Goal: Task Accomplishment & Management: Use online tool/utility

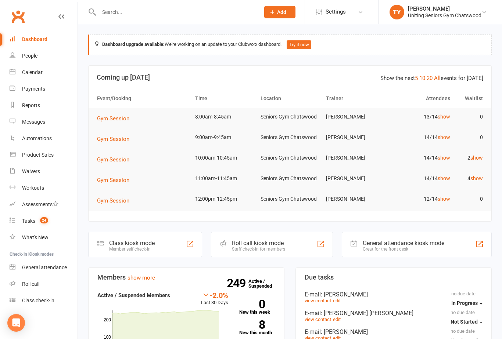
click at [170, 253] on div "Class kiosk mode Member self check-in" at bounding box center [145, 244] width 114 height 25
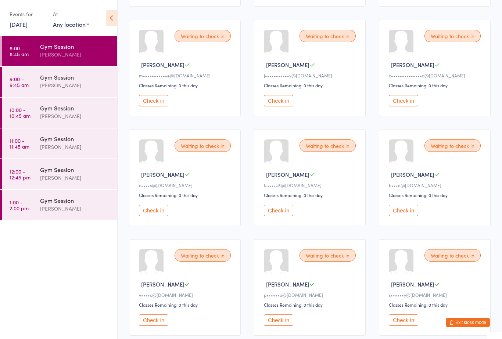
scroll to position [191, 0]
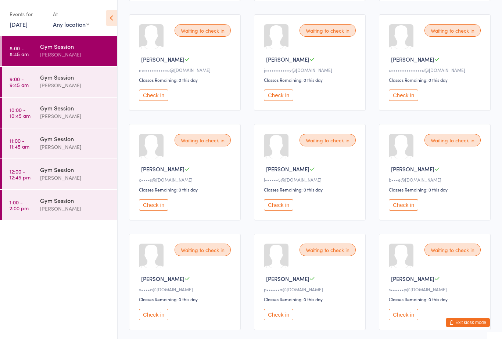
click at [403, 202] on button "Check in" at bounding box center [403, 204] width 29 height 11
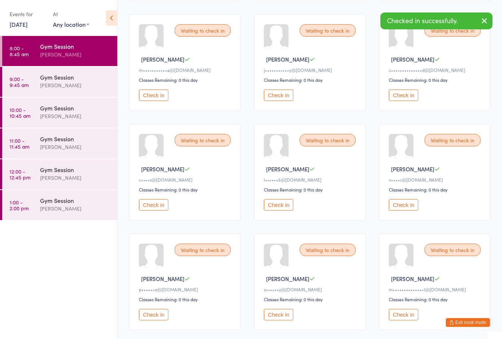
click at [402, 202] on button "Check in" at bounding box center [403, 204] width 29 height 11
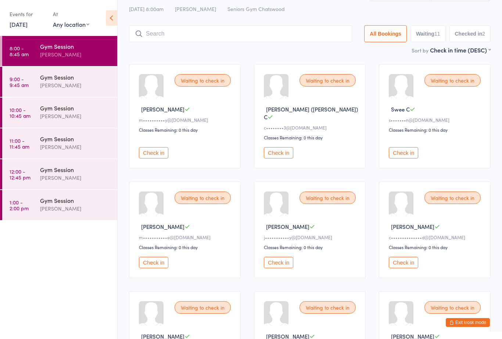
scroll to position [23, 0]
click at [397, 152] on button "Check in" at bounding box center [403, 153] width 29 height 11
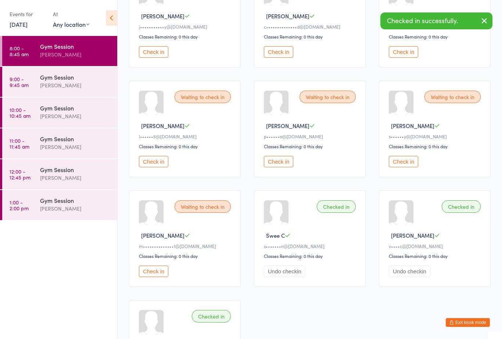
scroll to position [235, 0]
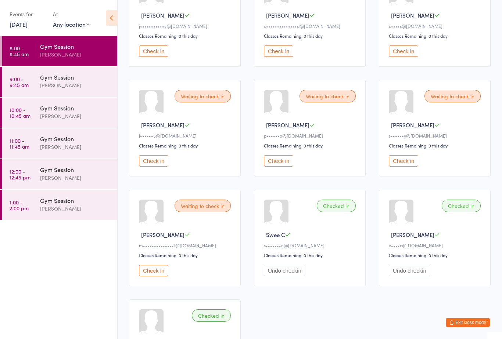
click at [280, 160] on button "Check in" at bounding box center [278, 160] width 29 height 11
click at [286, 47] on button "Check in" at bounding box center [278, 51] width 29 height 11
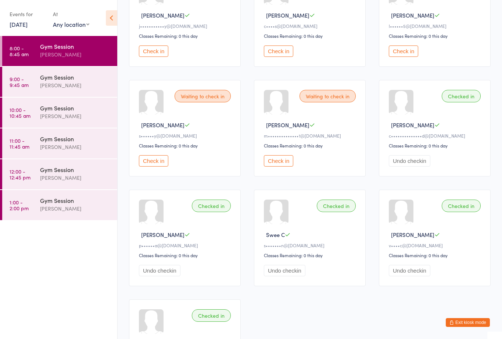
click at [283, 50] on button "Check in" at bounding box center [278, 51] width 29 height 11
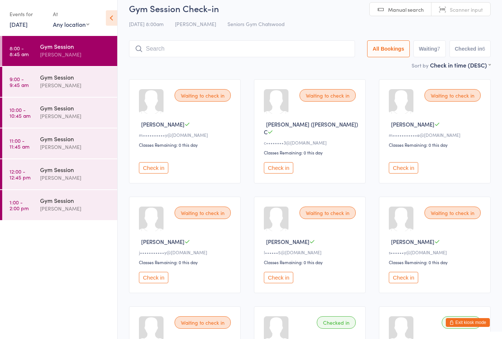
scroll to position [10, 0]
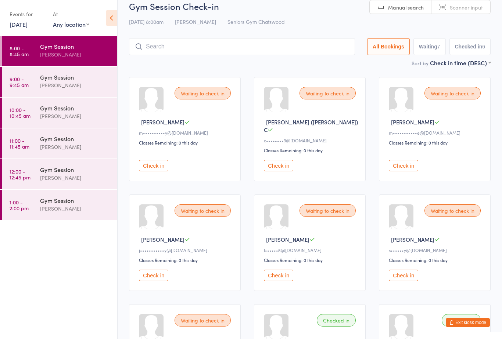
click at [272, 165] on button "Check in" at bounding box center [278, 165] width 29 height 11
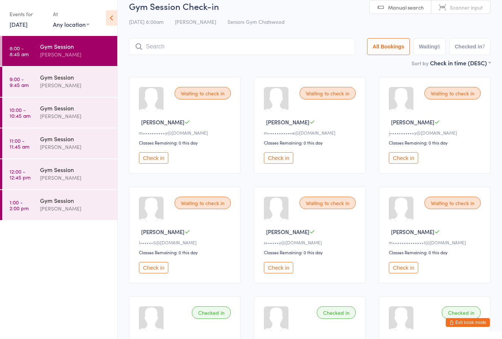
click at [152, 272] on button "Check in" at bounding box center [153, 267] width 29 height 11
click at [404, 164] on button "Check in" at bounding box center [403, 157] width 29 height 11
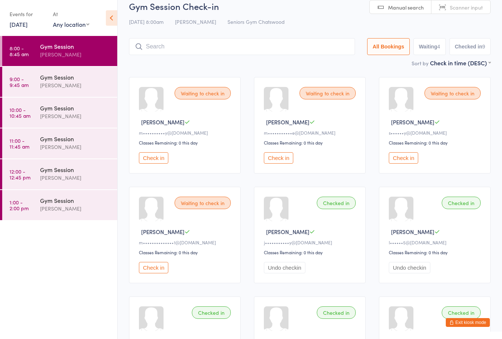
scroll to position [0, 0]
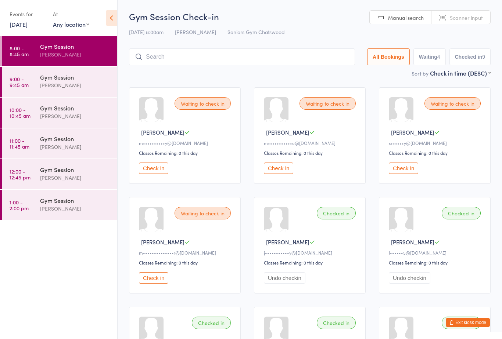
click at [278, 169] on button "Check in" at bounding box center [278, 168] width 29 height 11
click at [158, 172] on button "Check in" at bounding box center [153, 168] width 29 height 11
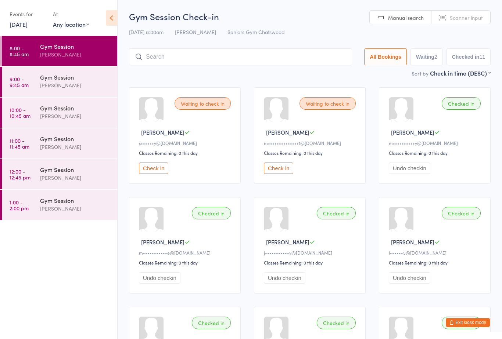
click at [161, 173] on button "Check in" at bounding box center [153, 168] width 29 height 11
